Goal: Task Accomplishment & Management: Manage account settings

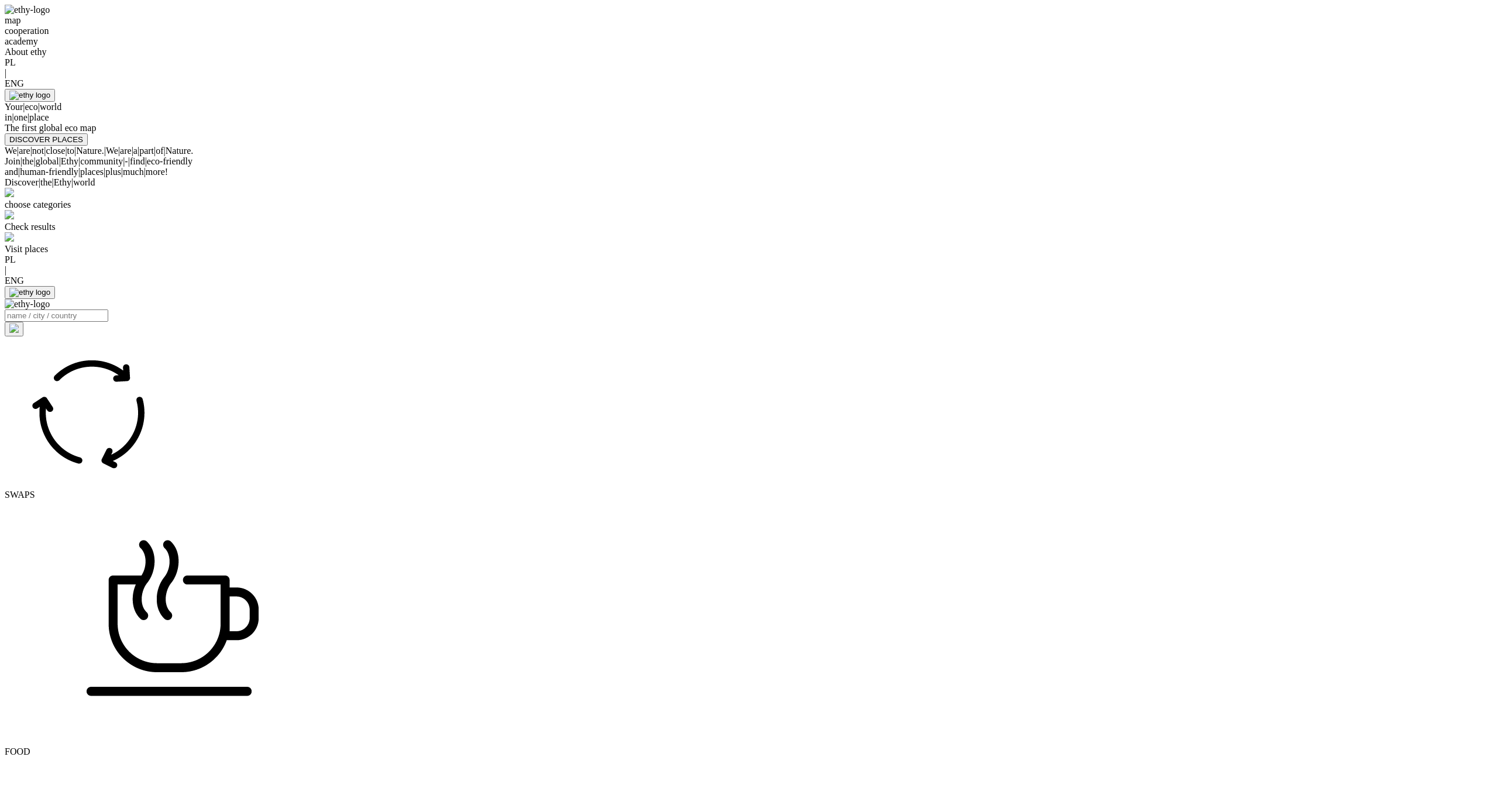
select select
click at [801, 145] on div "map cooperation academy About ethy PL | ENG Your | eco | world in | one | place…" at bounding box center [744, 74] width 1480 height 141
click at [905, 145] on div "map cooperation academy About ethy PL | ENG Your | eco | world in | one | place…" at bounding box center [744, 74] width 1480 height 141
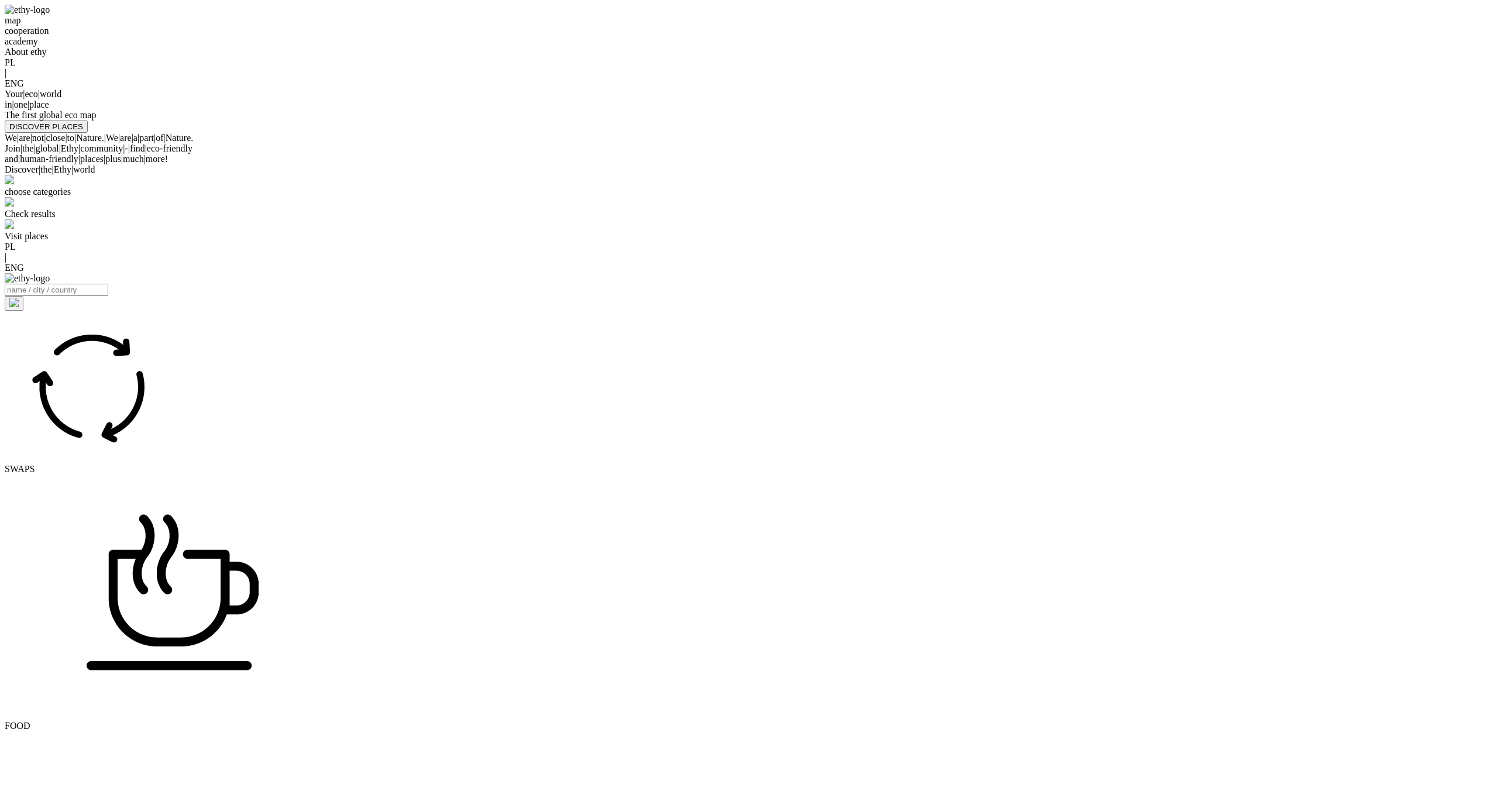
select select
click at [1109, 115] on div "map cooperation academy About ethy PL | ENG Your | eco | world in | one | place…" at bounding box center [744, 68] width 1480 height 128
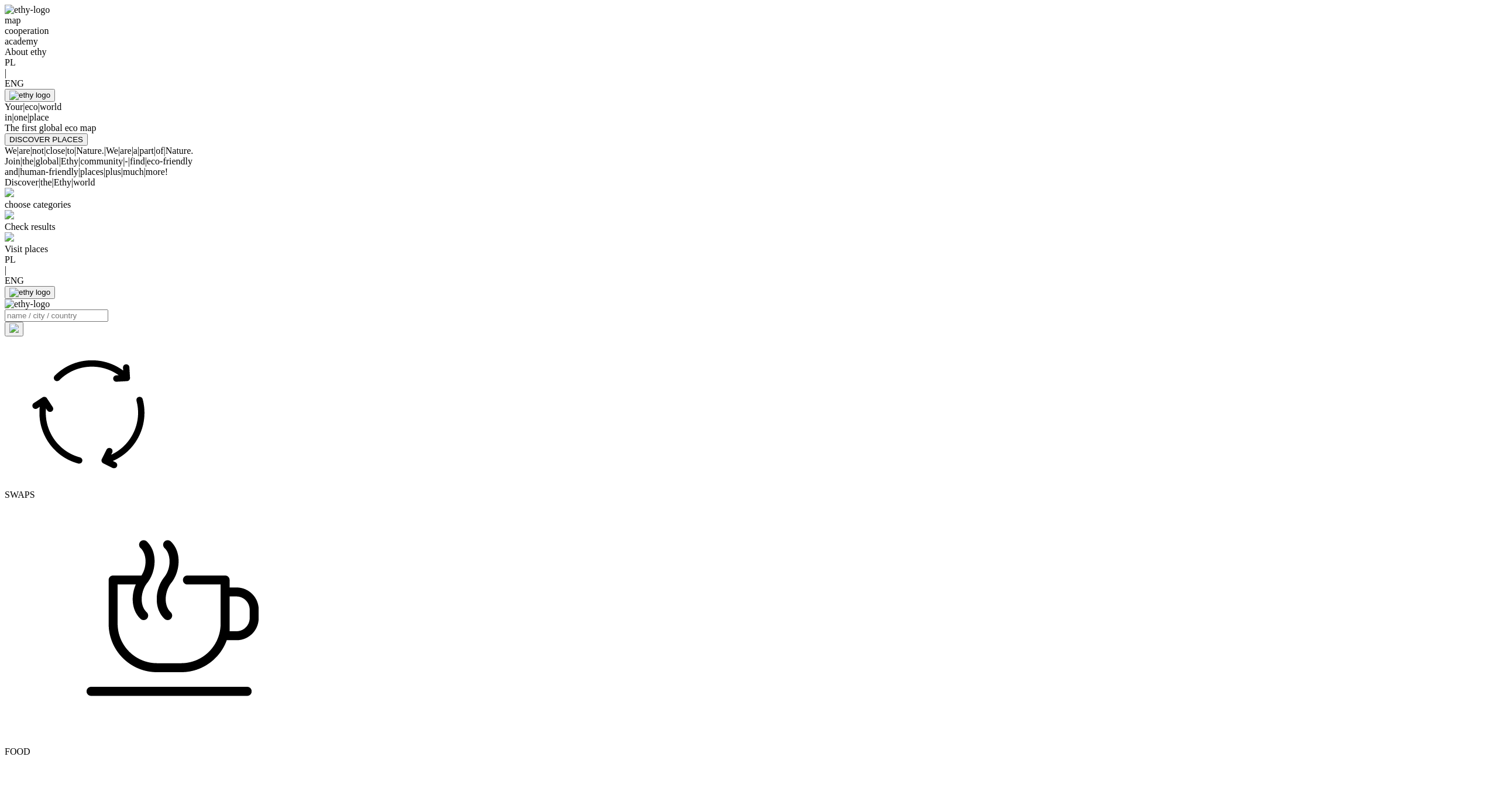
select select
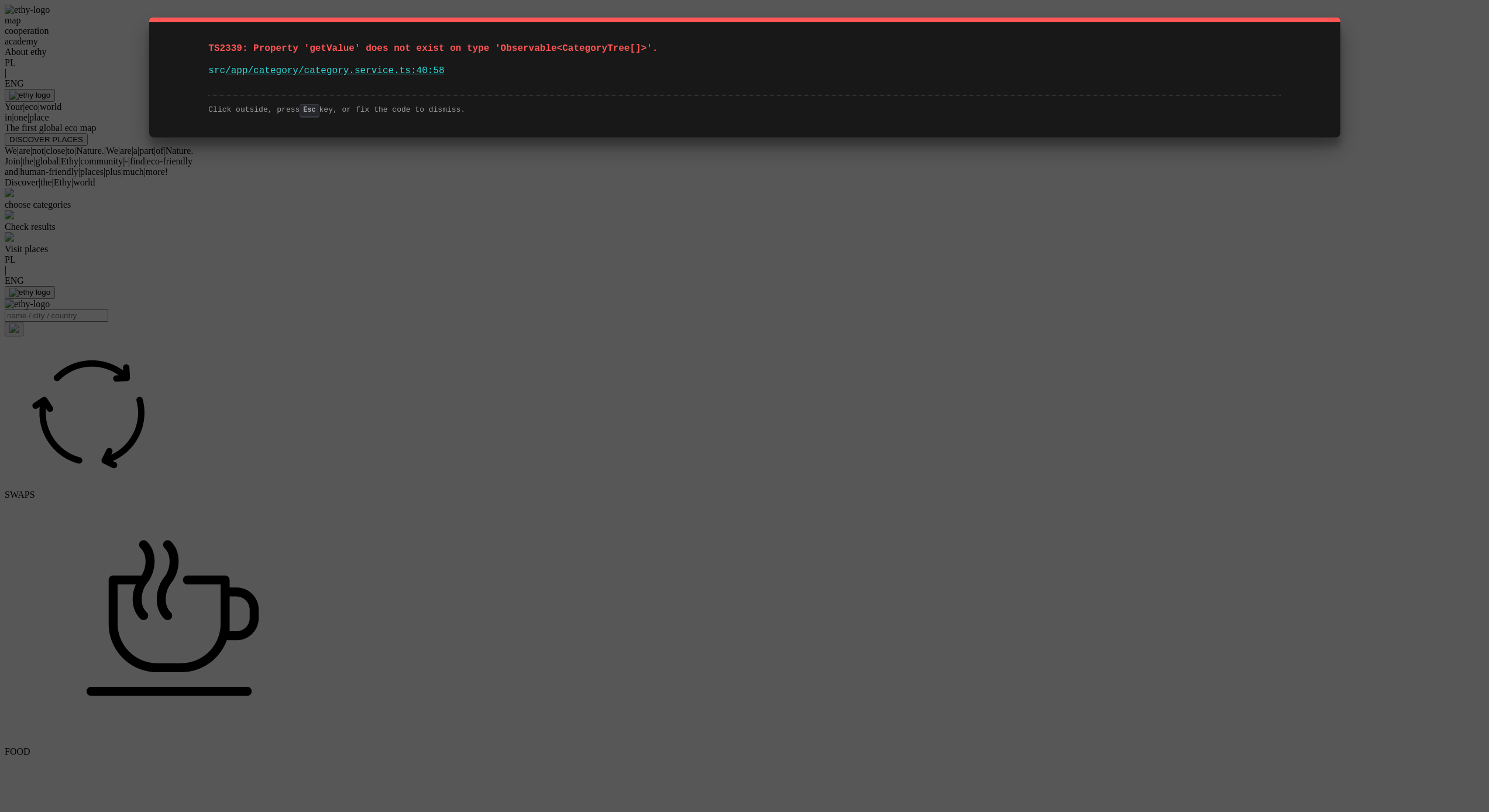
select select
click at [974, 334] on div "TS2339: Property 'getValue' does not exist on type 'Observable<CategoryTree[]>'…" at bounding box center [744, 406] width 1489 height 812
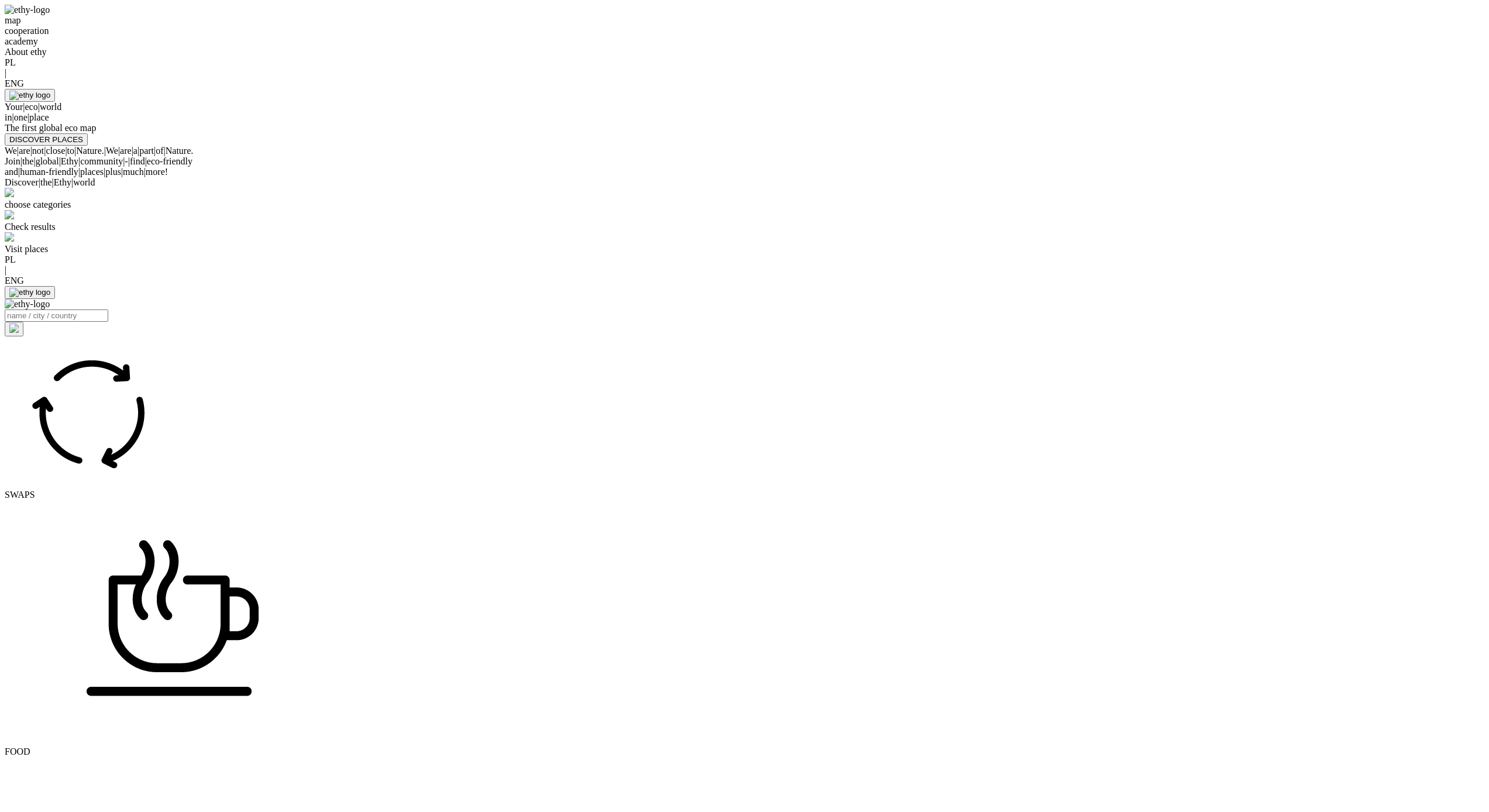
click at [889, 123] on div "Your | eco | world in | one | place" at bounding box center [744, 112] width 1480 height 21
click at [1106, 89] on div at bounding box center [744, 89] width 1480 height 0
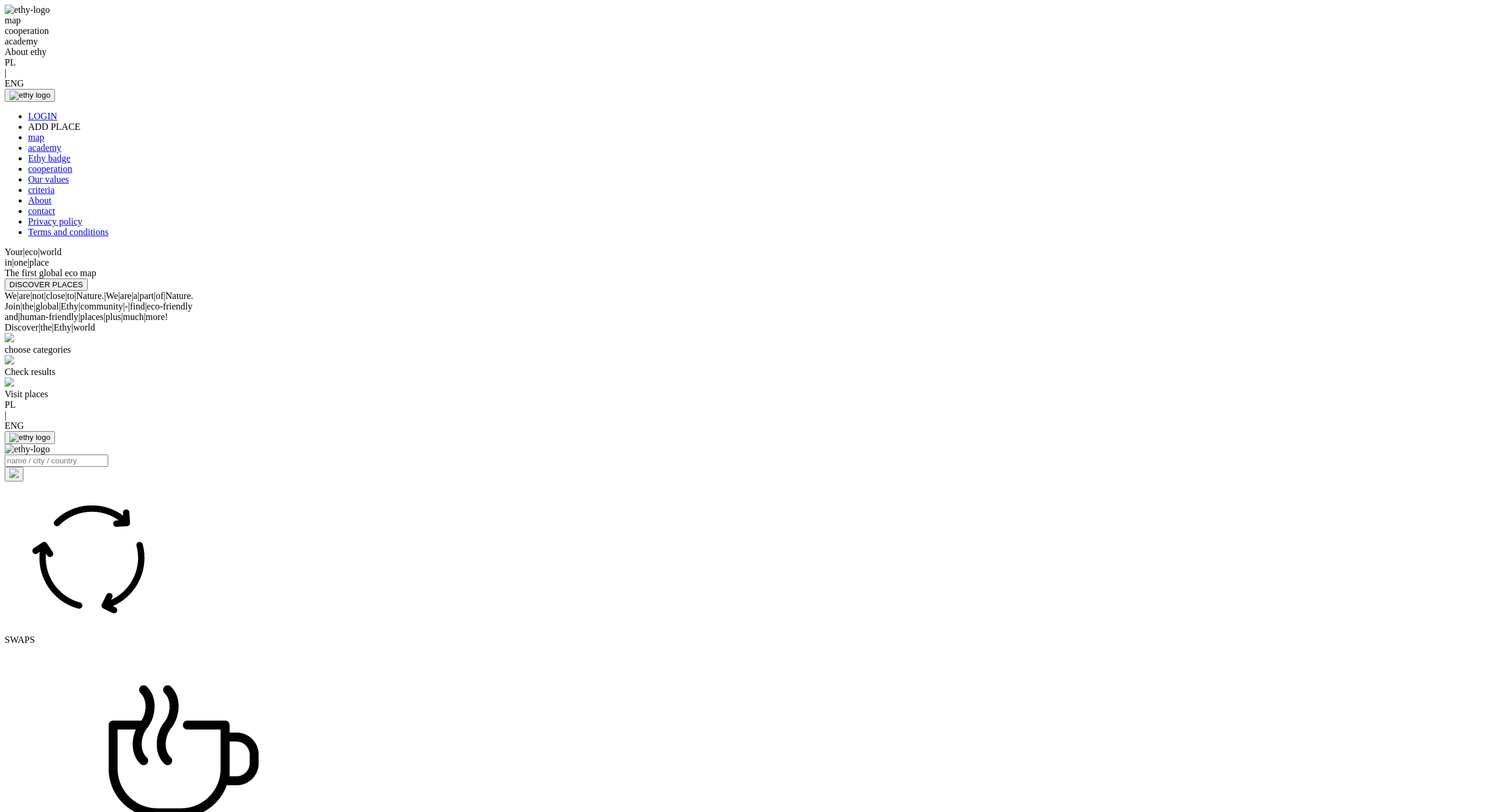
click at [444, 57] on div "map cooperation academy About ethy" at bounding box center [744, 37] width 1480 height 42
click at [450, 26] on div "map" at bounding box center [744, 20] width 1480 height 10
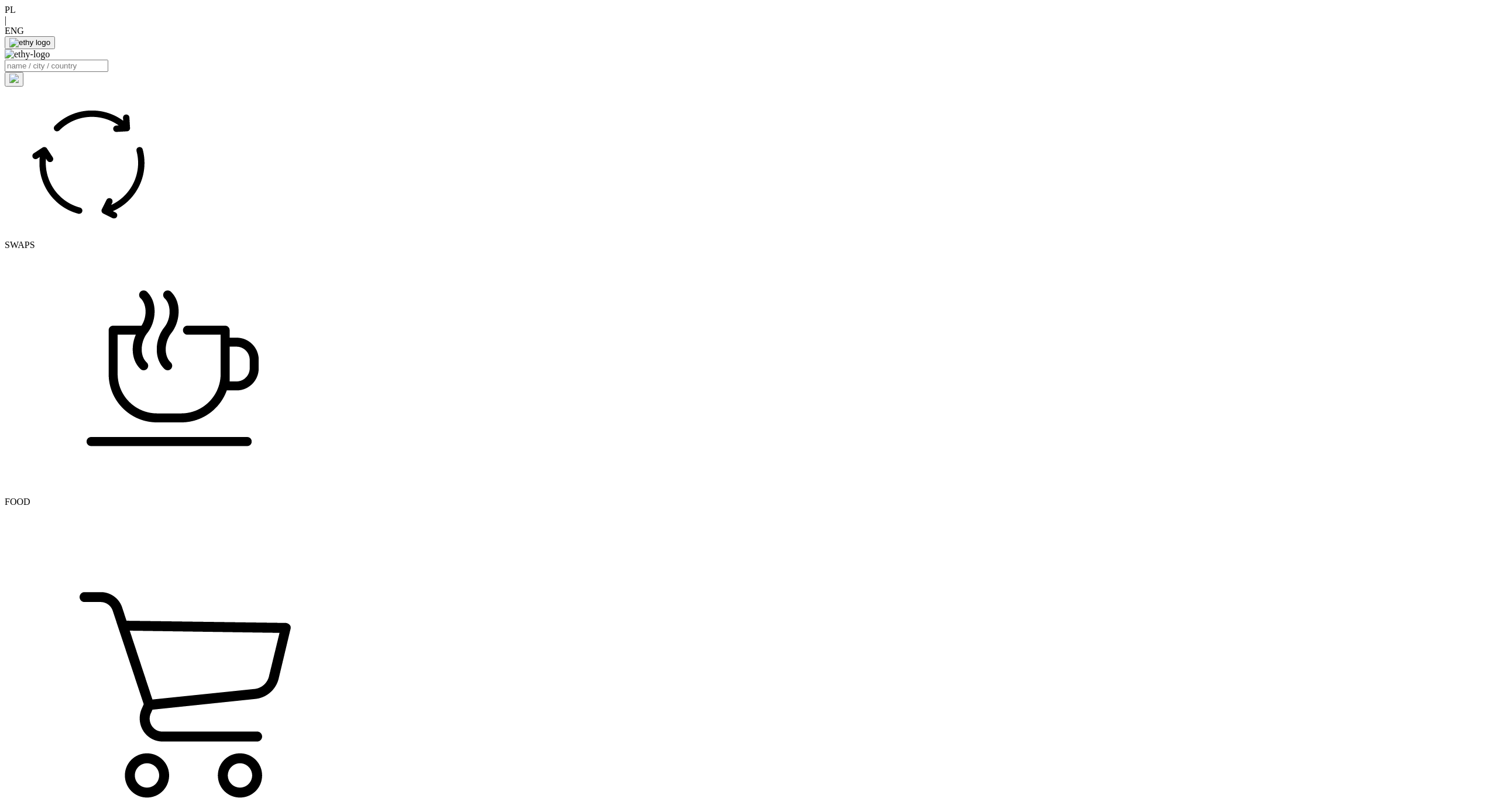
click at [1364, 15] on div "PL" at bounding box center [749, 9] width 1489 height 10
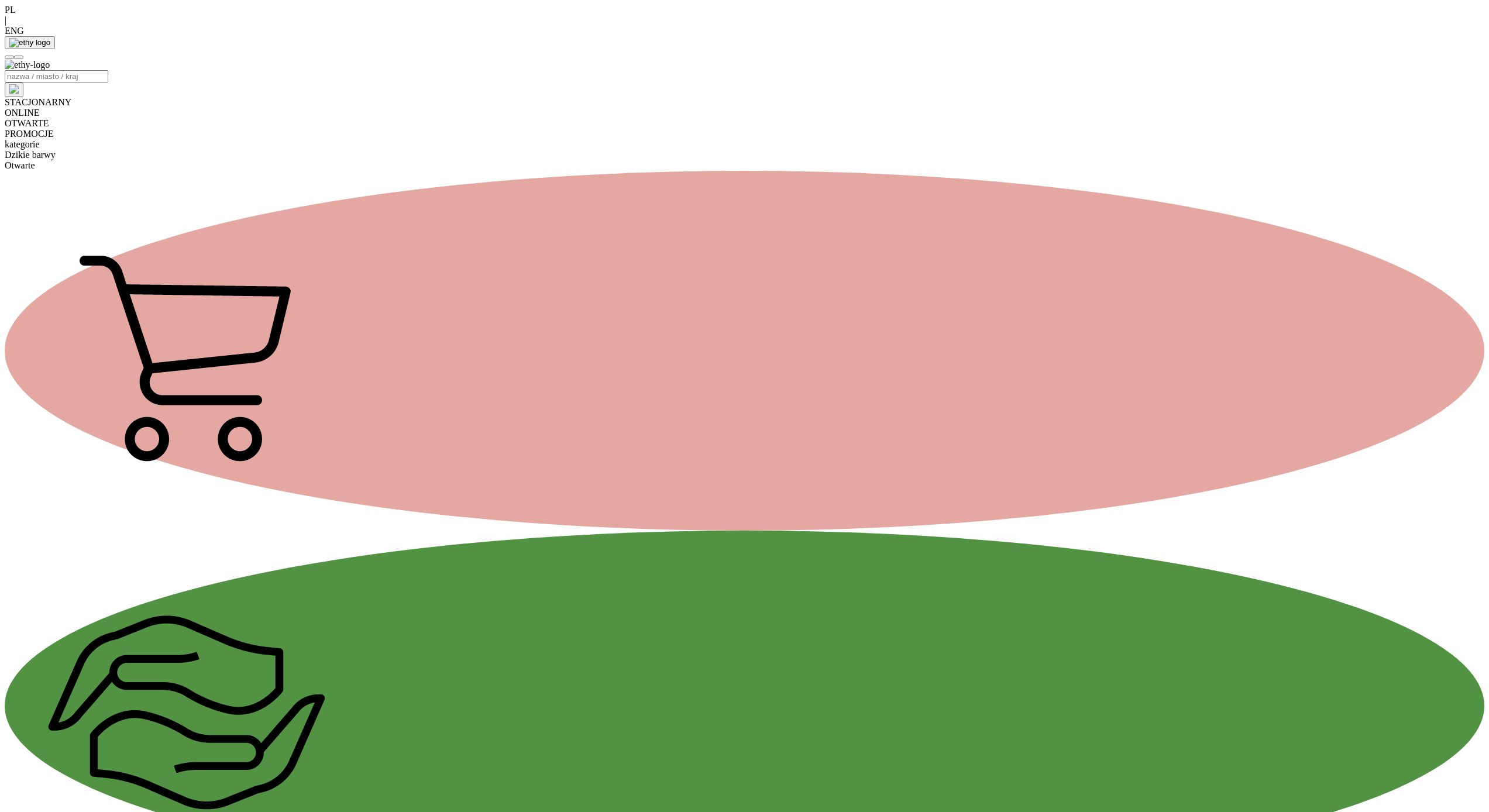
click at [34, 60] on img at bounding box center [27, 65] width 45 height 10
select select
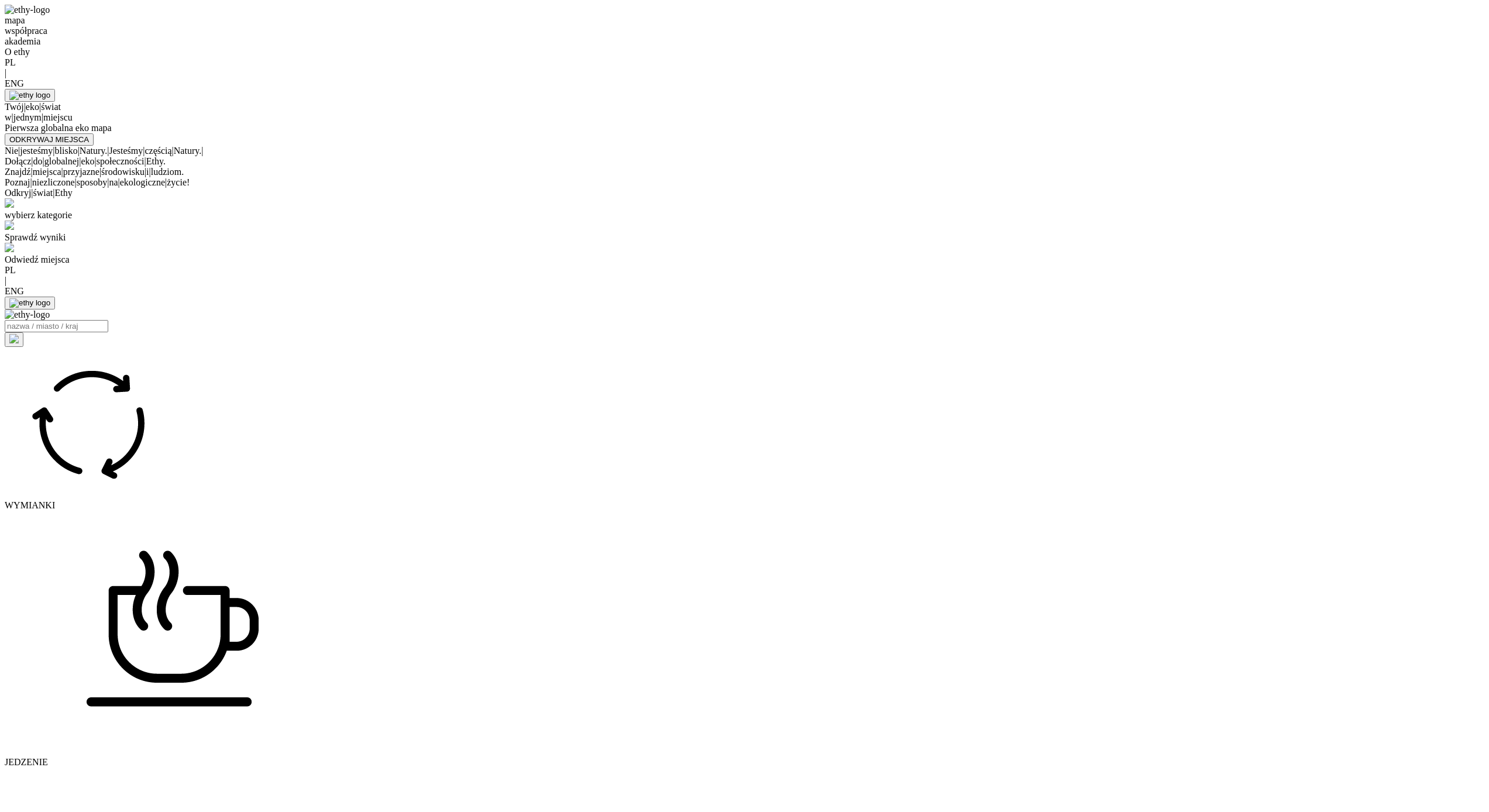
click at [1130, 89] on div at bounding box center [744, 89] width 1480 height 0
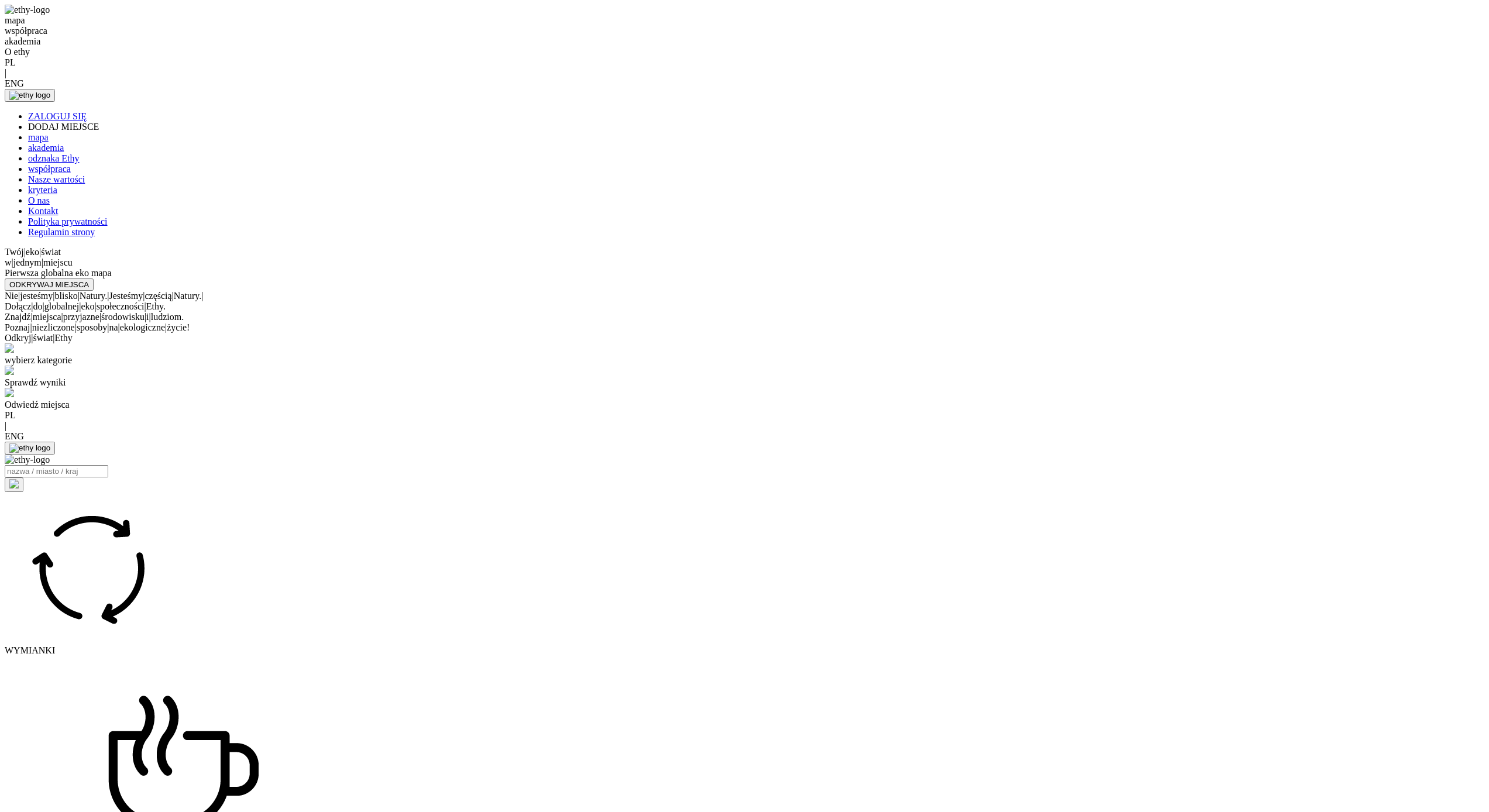
click at [87, 111] on link "ZALOGUJ SIĘ" at bounding box center [57, 116] width 58 height 10
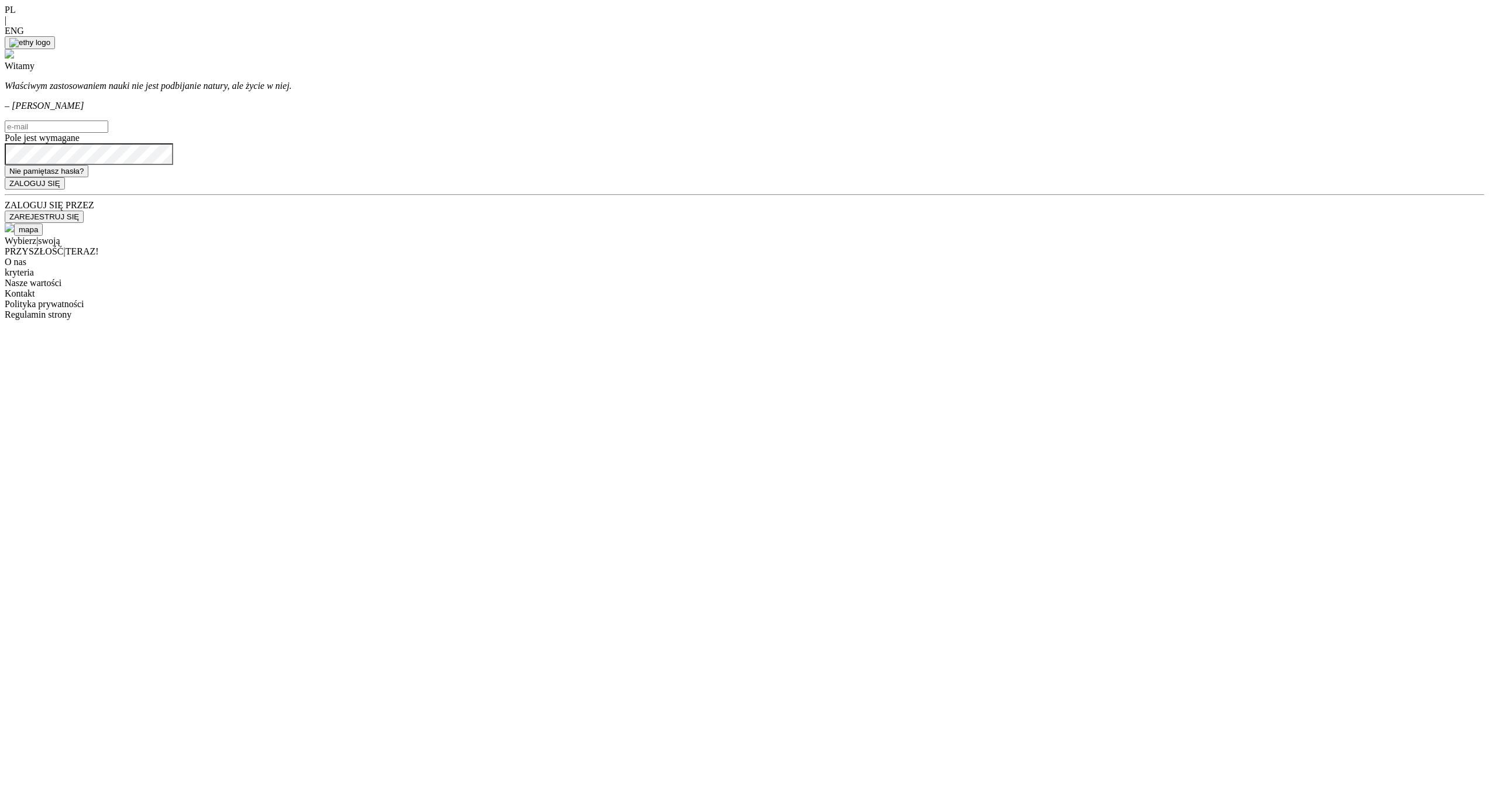
click at [108, 133] on input "text" at bounding box center [56, 126] width 104 height 12
type input "jakub@rumpel.dev"
click at [65, 179] on button "ZALOGUJ SIĘ" at bounding box center [34, 172] width 61 height 12
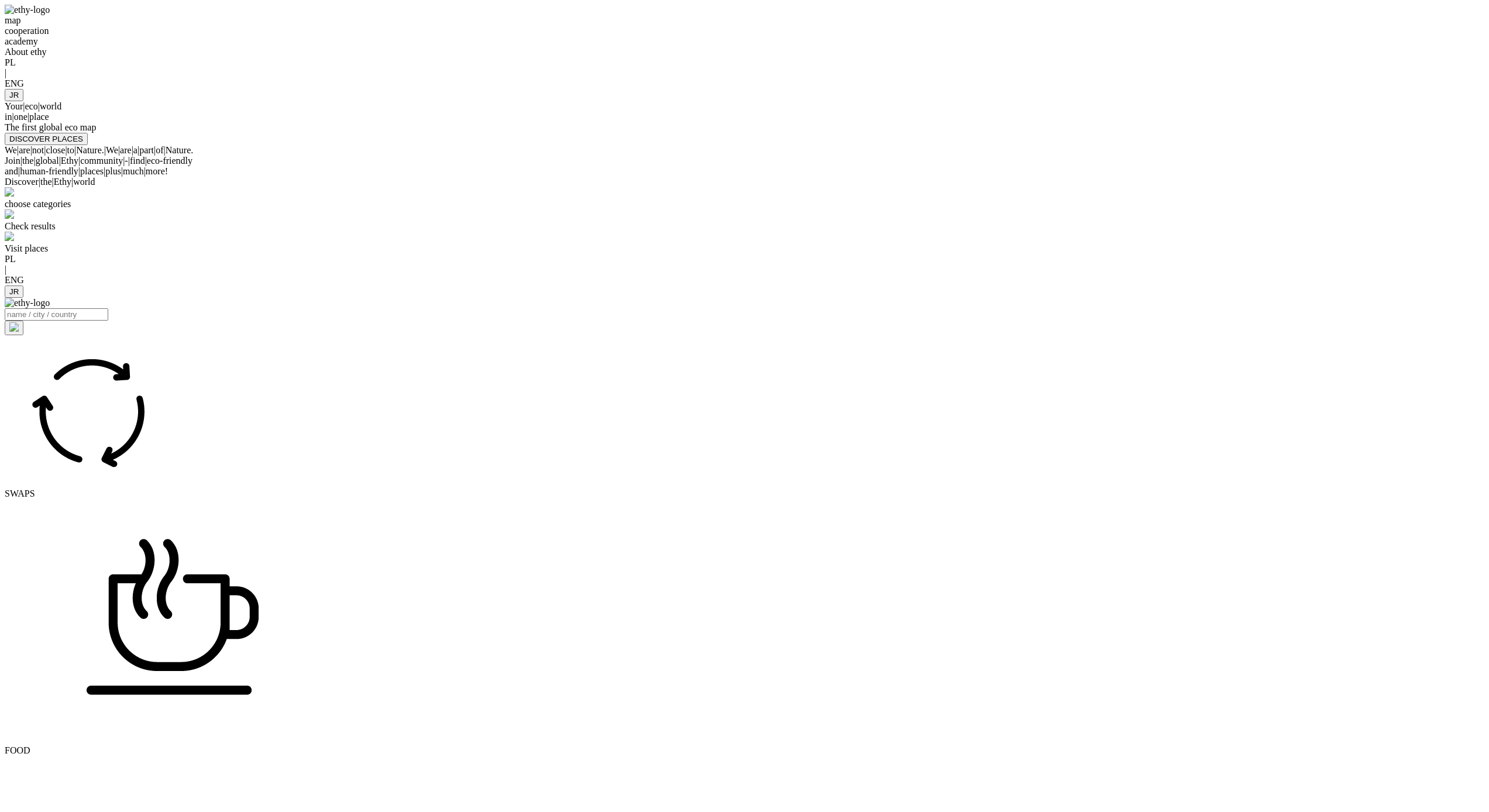
click at [1113, 89] on div at bounding box center [744, 89] width 1480 height 0
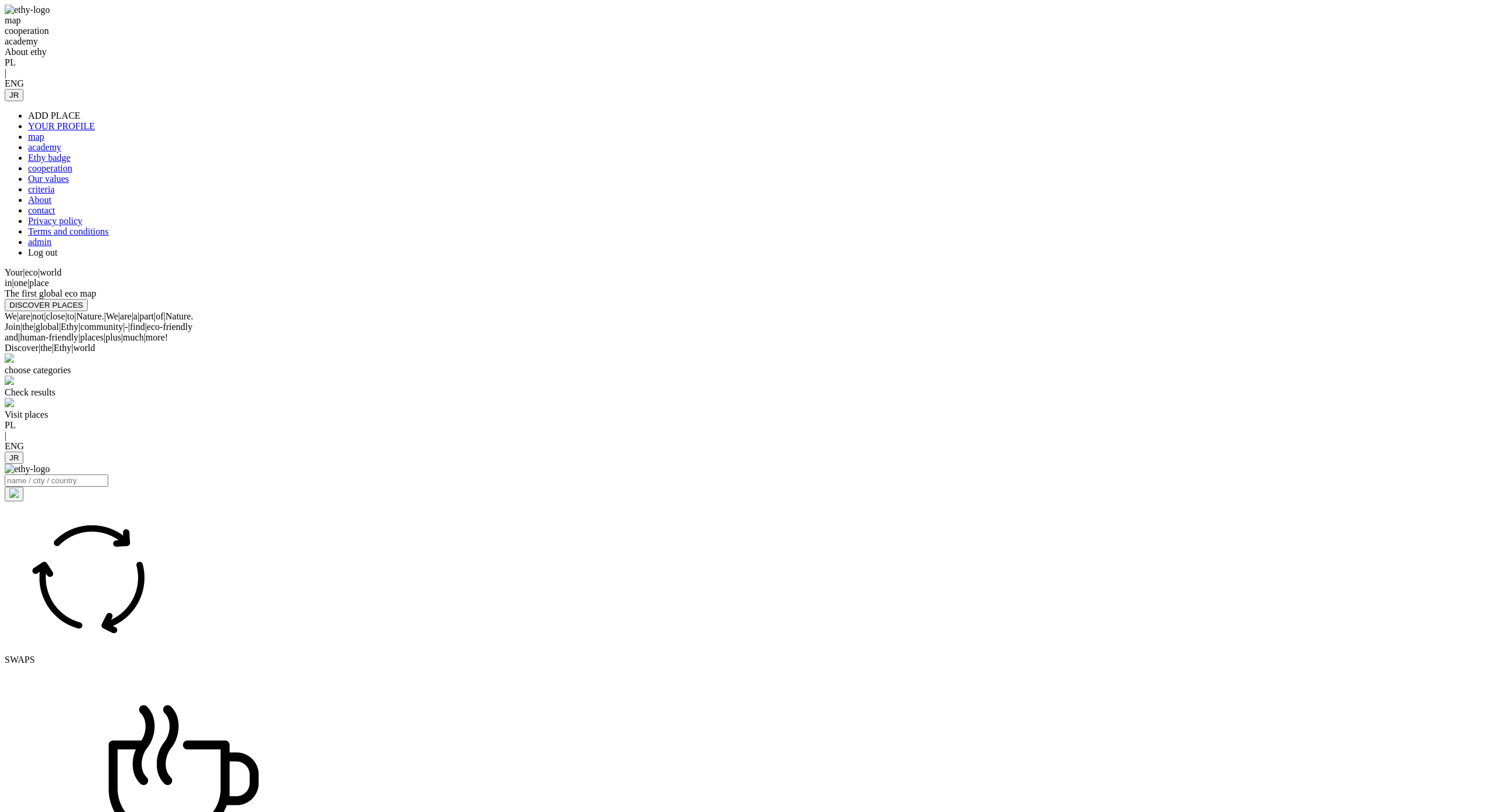
click at [51, 247] on link "admin" at bounding box center [39, 242] width 23 height 10
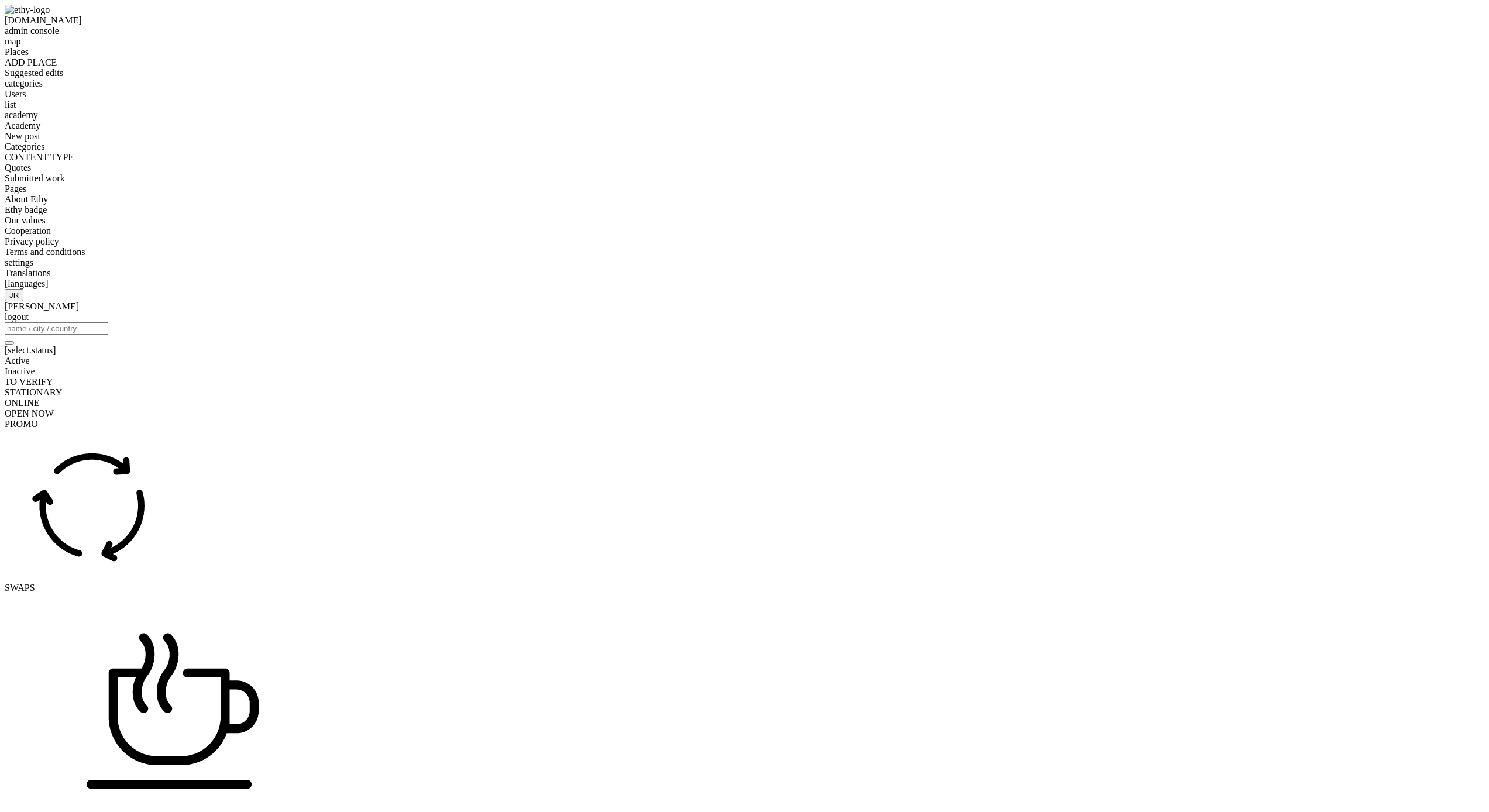
click at [43, 246] on span "Privacy policy" at bounding box center [31, 242] width 54 height 10
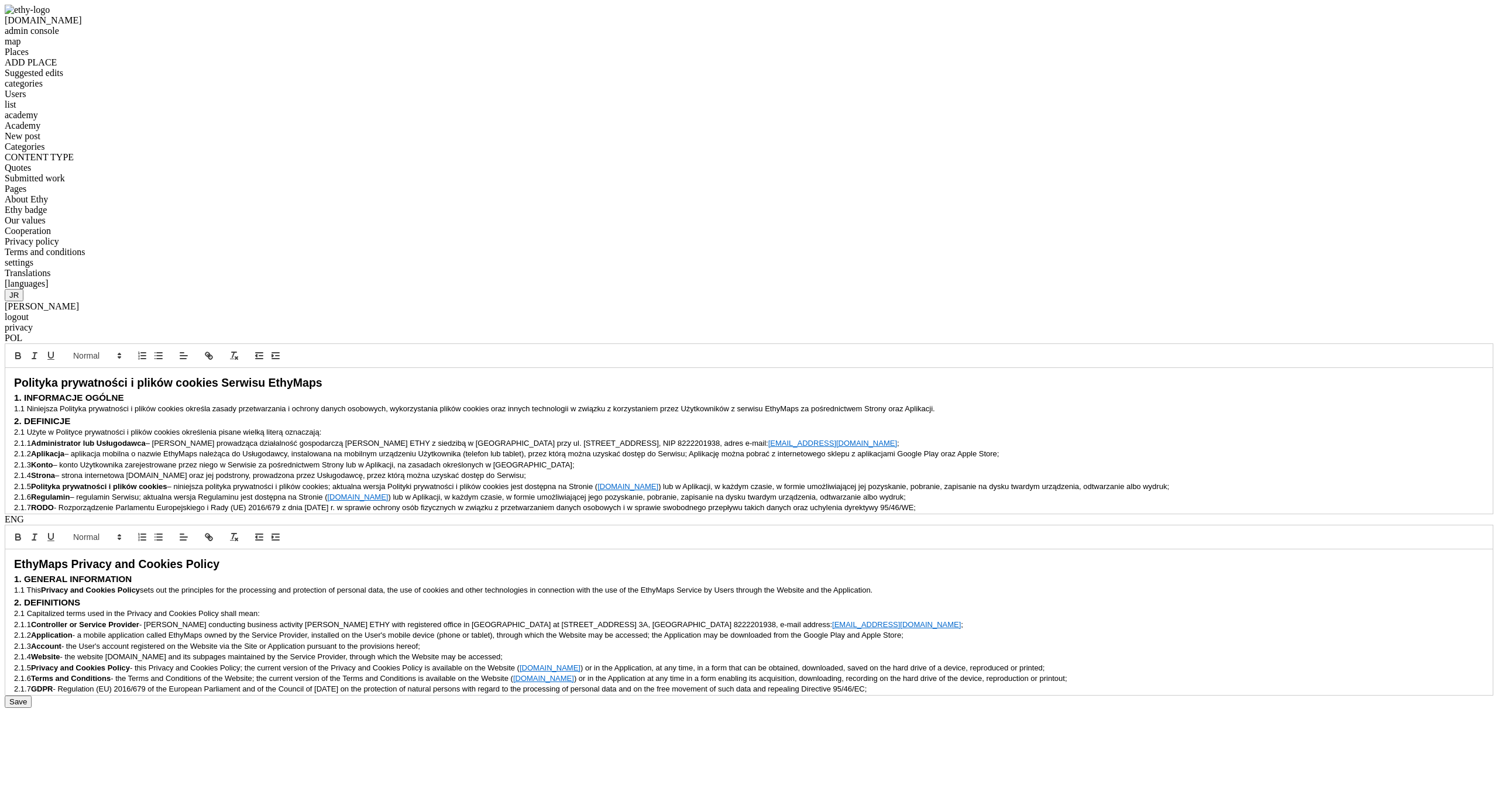
click at [28, 57] on span "Places" at bounding box center [16, 52] width 24 height 10
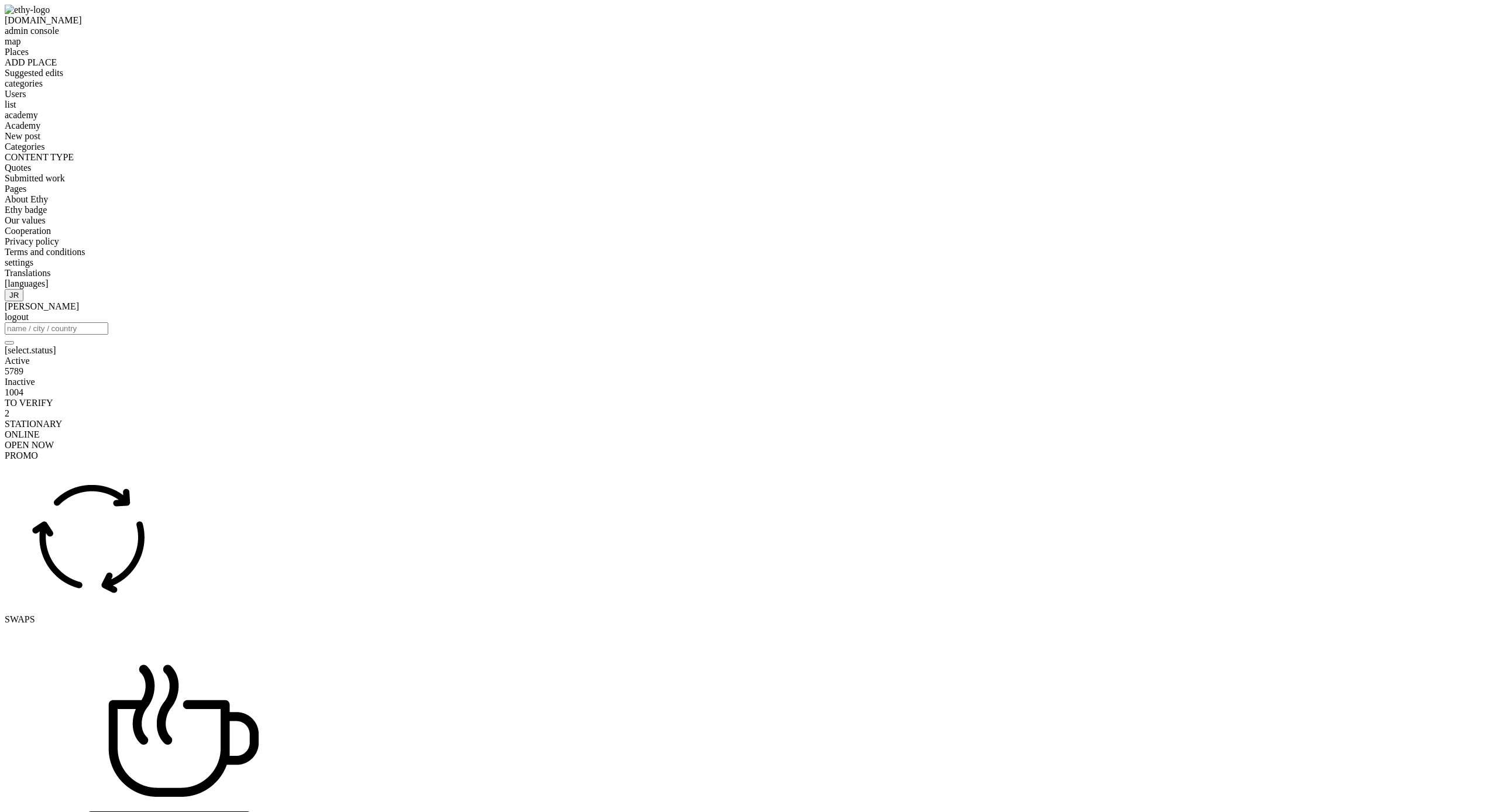
click at [42, 88] on span "categories" at bounding box center [23, 83] width 38 height 10
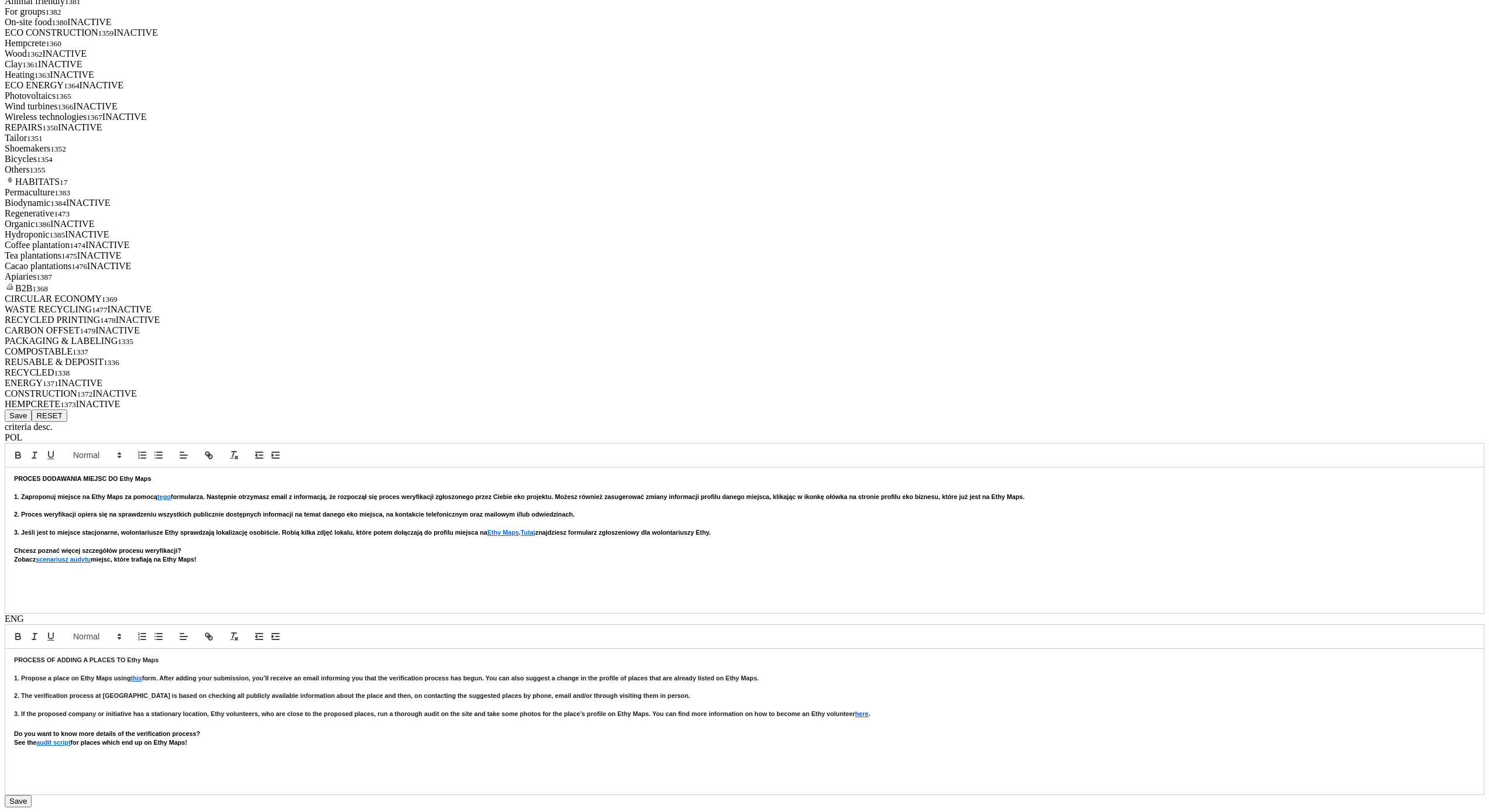
scroll to position [4293, 0]
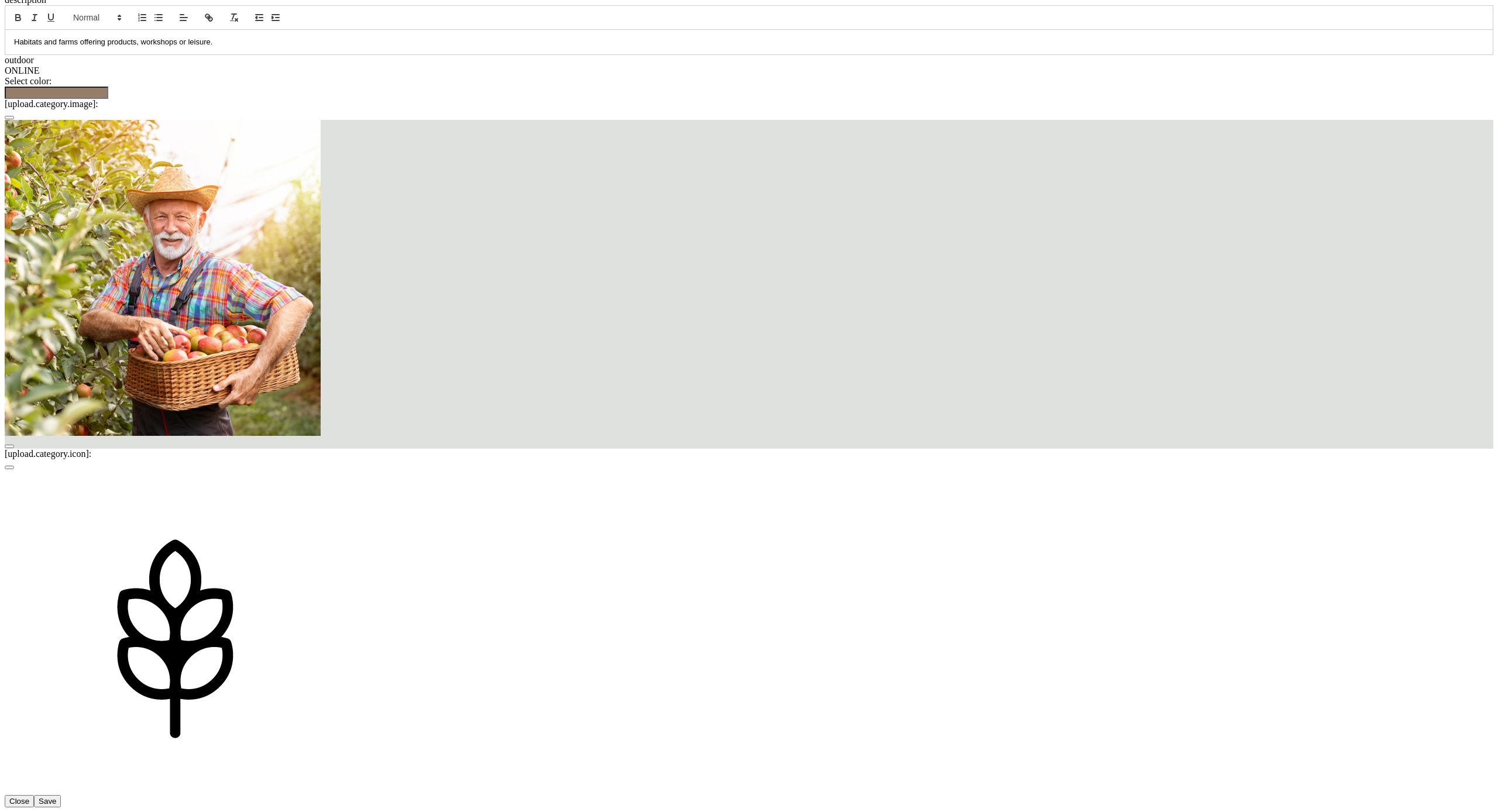
type input "HABITAT"
click at [34, 795] on button "Close" at bounding box center [19, 801] width 29 height 12
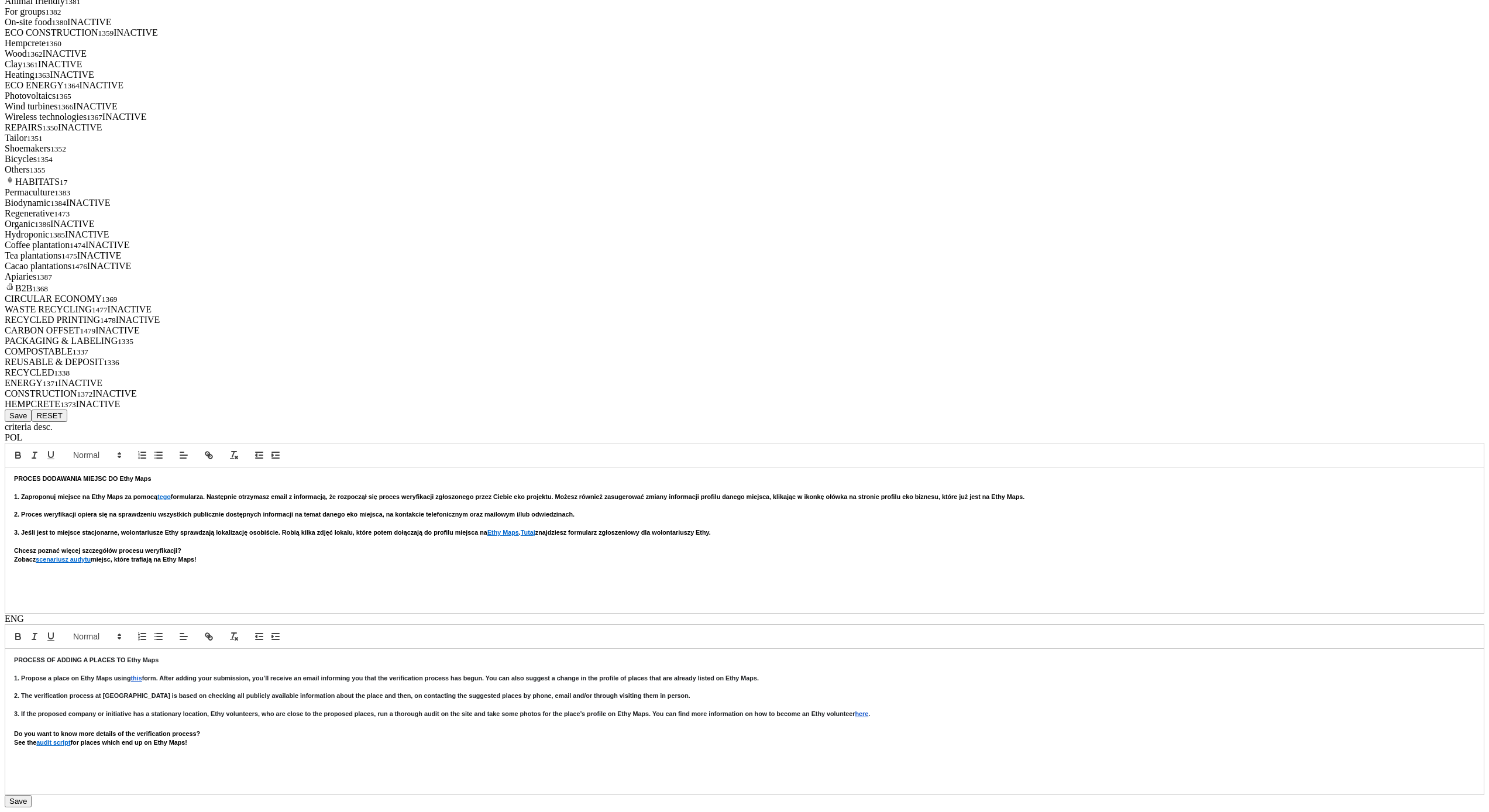
click at [831, 187] on div "HABITATS 17" at bounding box center [744, 180] width 1480 height 12
